Goal: Task Accomplishment & Management: Manage account settings

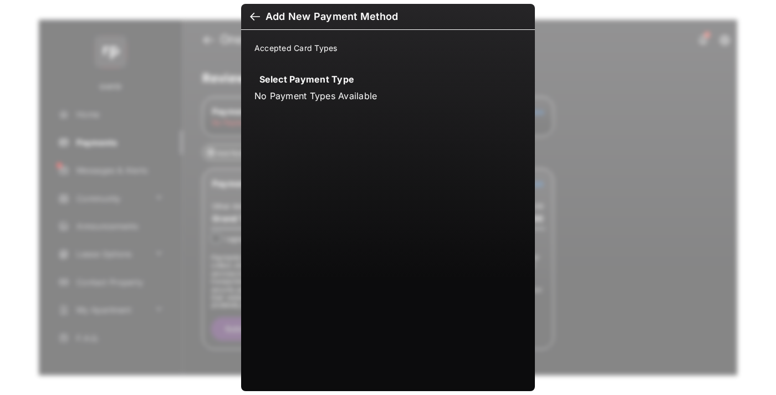
scroll to position [8, 0]
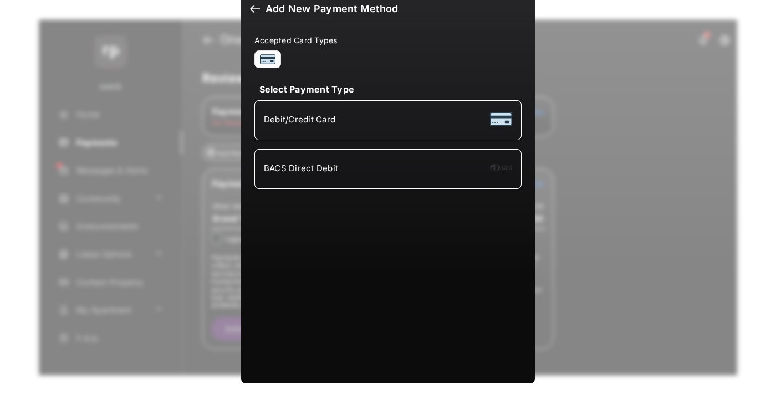
click at [386, 169] on div "BACS Direct Debit" at bounding box center [388, 169] width 248 height 21
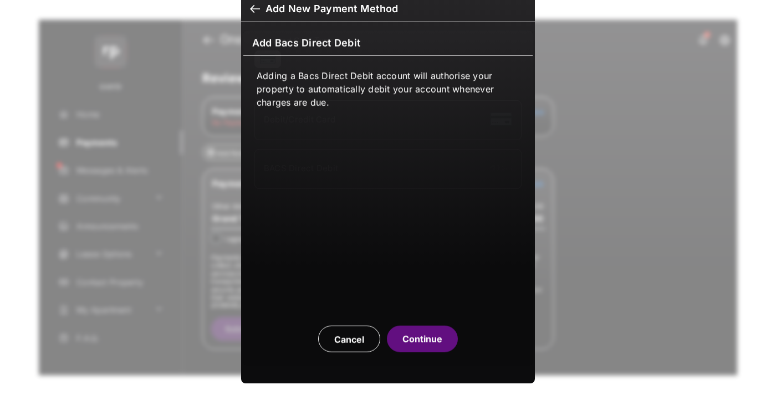
click at [422, 339] on button "Continue" at bounding box center [422, 339] width 71 height 27
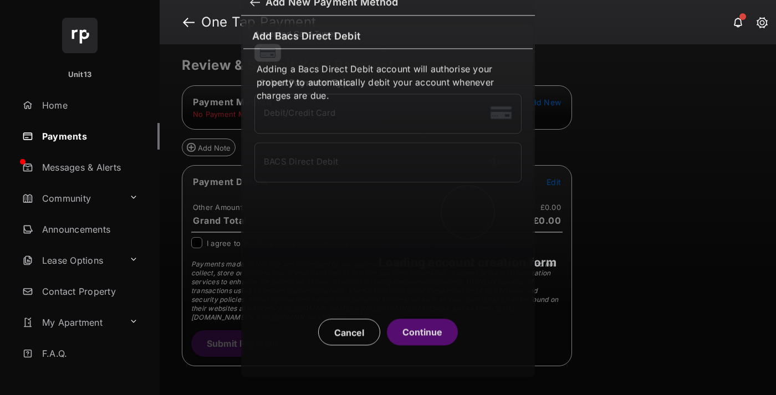
scroll to position [4, 0]
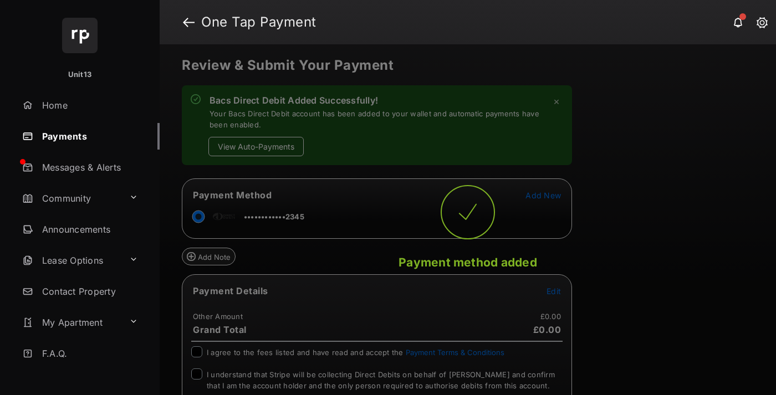
click at [256, 146] on button "View Auto-Payments" at bounding box center [255, 146] width 95 height 19
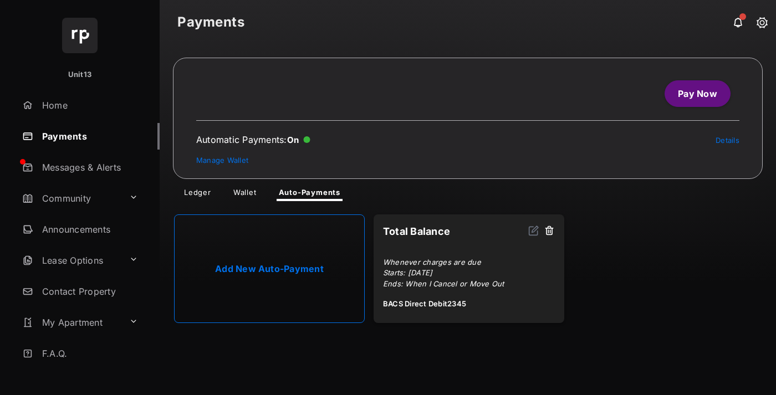
click at [222, 160] on link "Manage Wallet" at bounding box center [222, 160] width 52 height 9
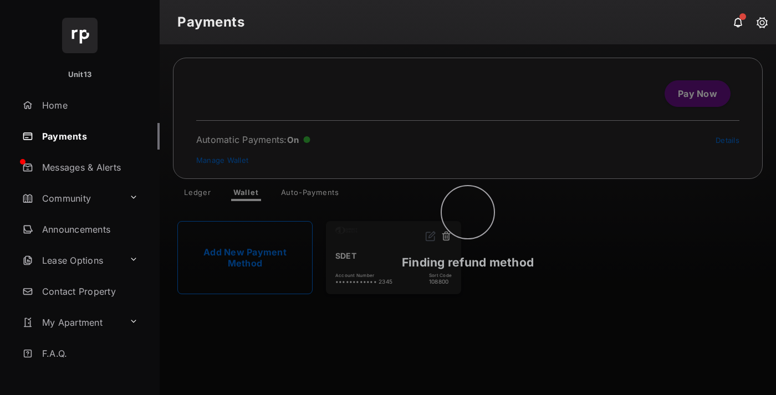
click at [446, 237] on button at bounding box center [446, 237] width 11 height 13
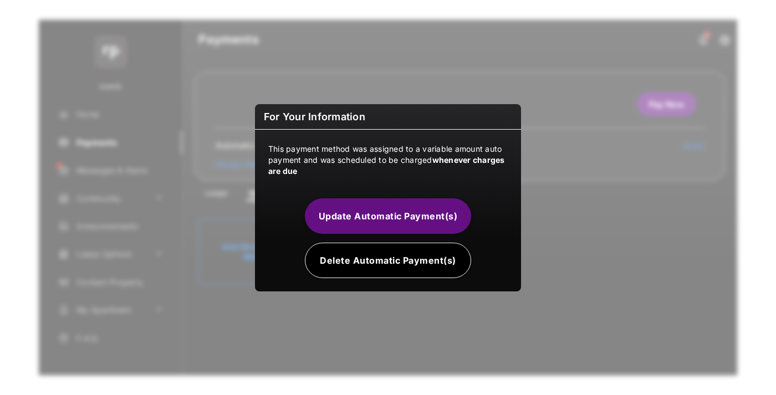
click at [388, 260] on button "Delete Automatic Payment(s)" at bounding box center [388, 260] width 166 height 35
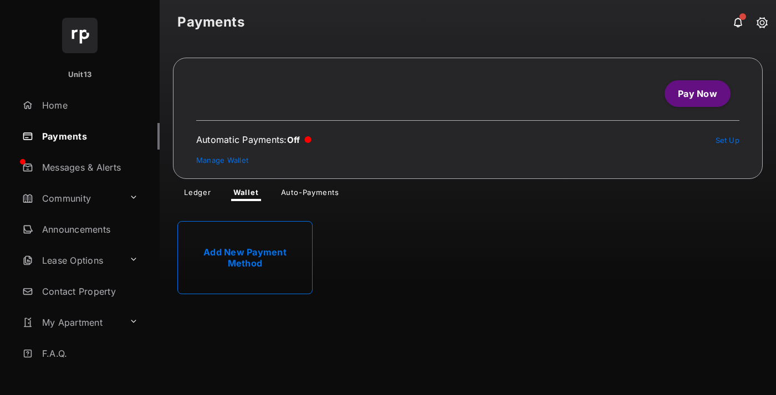
click at [245, 258] on link "Add New Payment Method" at bounding box center [244, 257] width 135 height 73
